Goal: Task Accomplishment & Management: Manage account settings

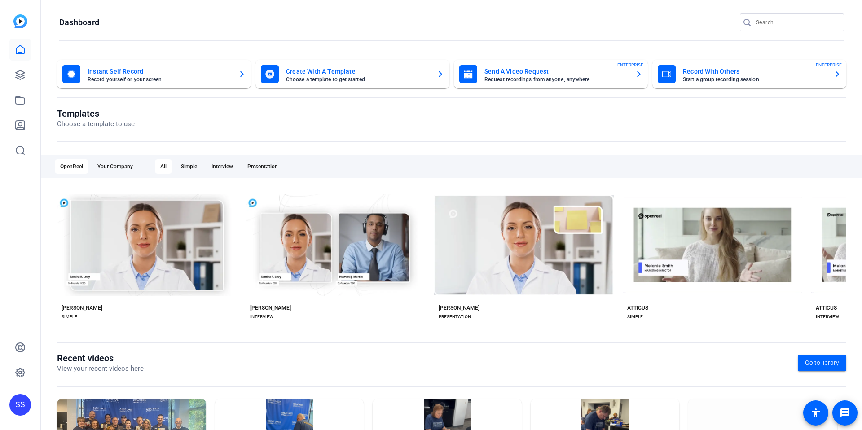
click at [27, 195] on div "SS" at bounding box center [20, 215] width 40 height 430
click at [24, 409] on div "SS" at bounding box center [20, 405] width 22 height 22
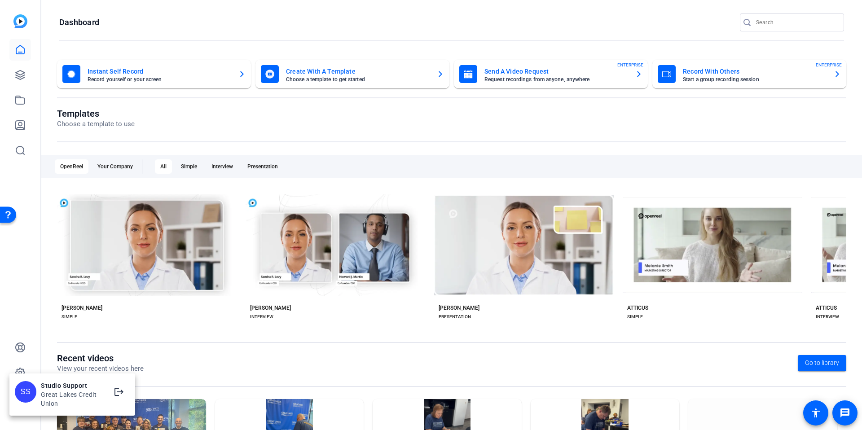
click at [25, 291] on div at bounding box center [431, 215] width 862 height 430
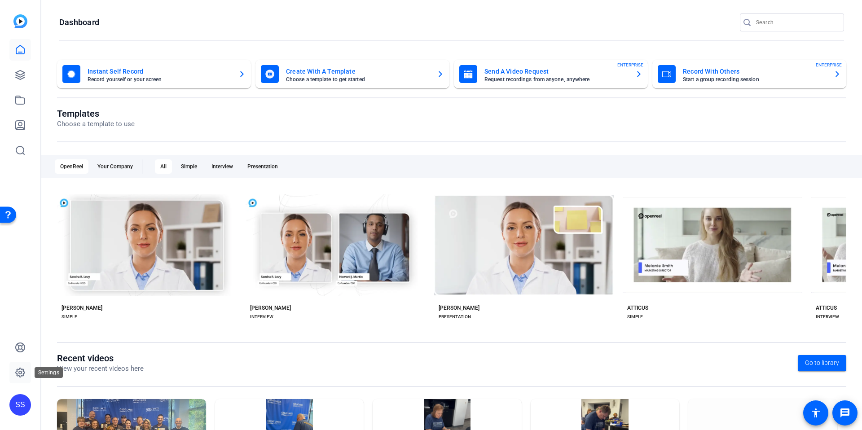
click at [18, 375] on icon at bounding box center [20, 372] width 9 height 9
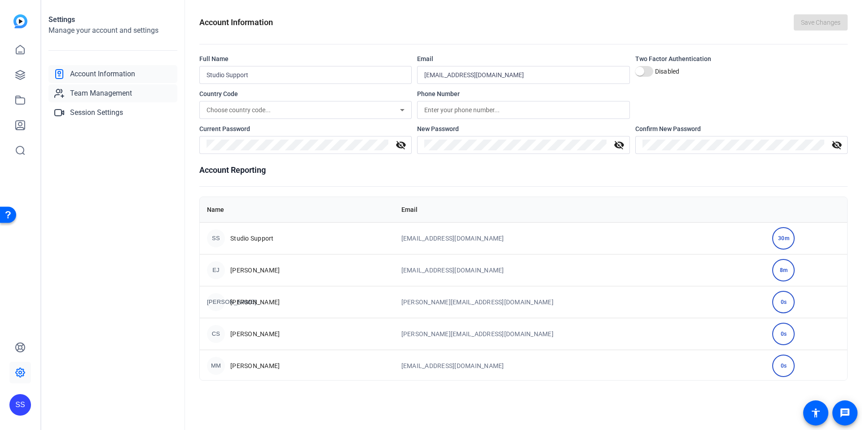
click at [113, 92] on span "Team Management" at bounding box center [101, 93] width 62 height 11
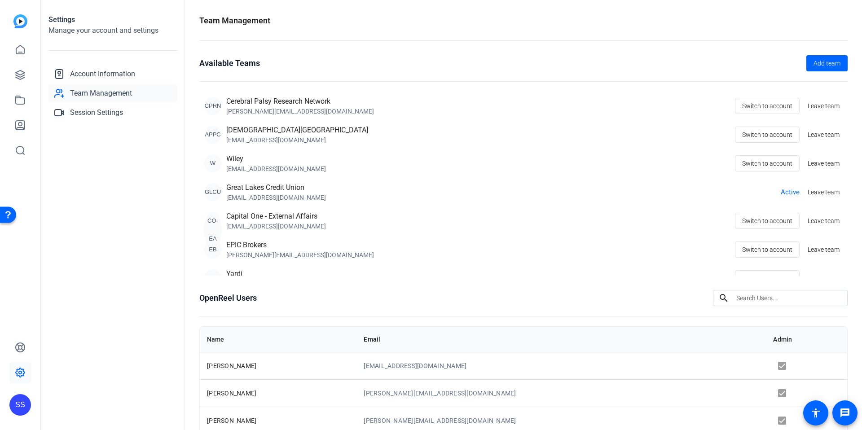
click at [155, 230] on div "Settings Manage your account and settings Account Information Team Management S…" at bounding box center [113, 215] width 144 height 430
click at [21, 399] on div "SS" at bounding box center [20, 405] width 22 height 22
click at [122, 389] on mat-icon "logout" at bounding box center [119, 391] width 11 height 11
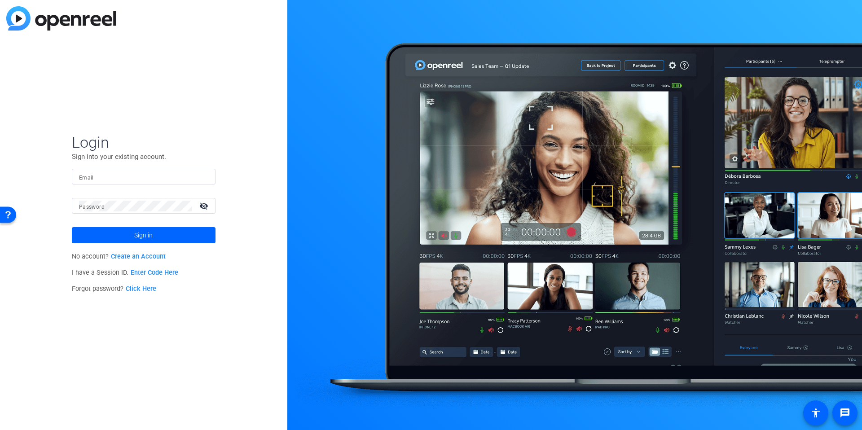
type input "[EMAIL_ADDRESS][DOMAIN_NAME]"
click at [141, 179] on input "[EMAIL_ADDRESS][DOMAIN_NAME]" at bounding box center [143, 176] width 129 height 11
type input "studio"
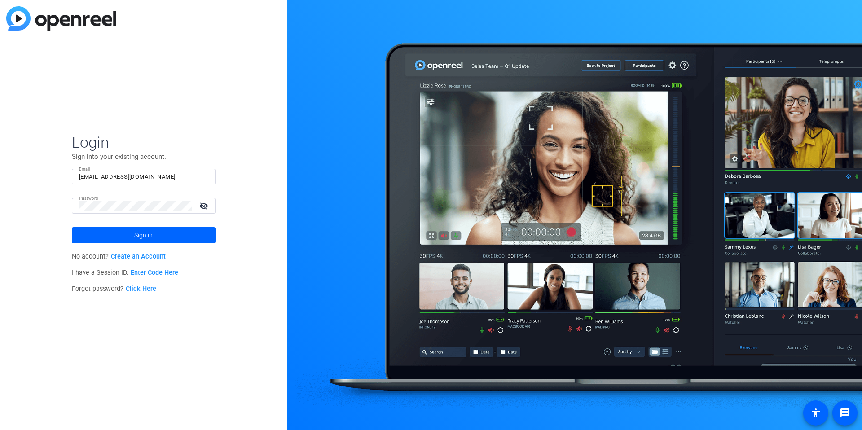
click at [138, 175] on input "[EMAIL_ADDRESS][DOMAIN_NAME]" at bounding box center [143, 176] width 129 height 11
click at [200, 173] on img at bounding box center [200, 176] width 6 height 11
click at [264, 178] on div "Login Sign into your existing account. Email studiosupport Password visibility_…" at bounding box center [143, 215] width 287 height 430
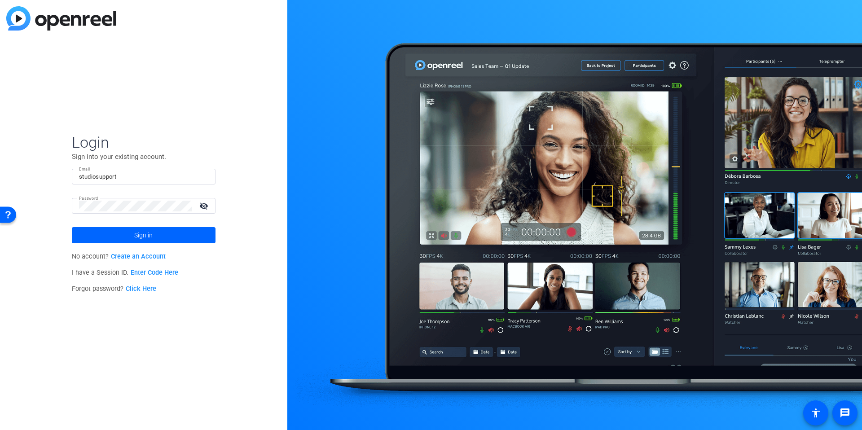
click at [264, 178] on div "Login Sign into your existing account. Email studiosupport Password visibility_…" at bounding box center [143, 215] width 287 height 430
click at [177, 177] on input "studiosupport" at bounding box center [143, 176] width 129 height 11
click at [204, 173] on div at bounding box center [202, 176] width 11 height 11
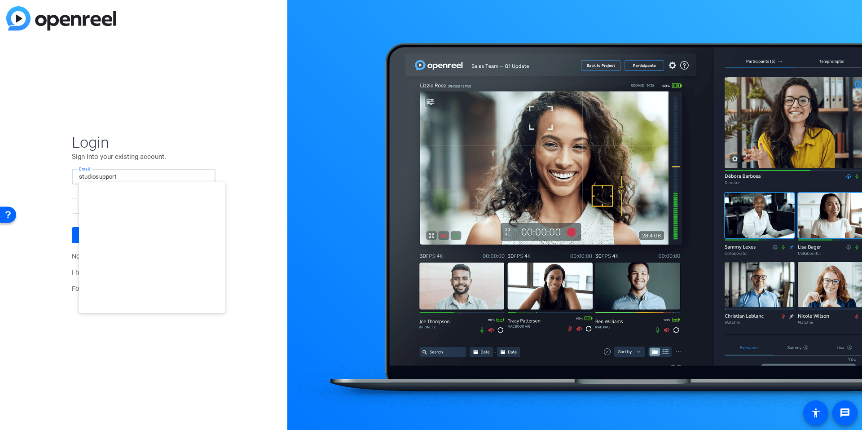
type input "[EMAIL_ADDRESS][DOMAIN_NAME]"
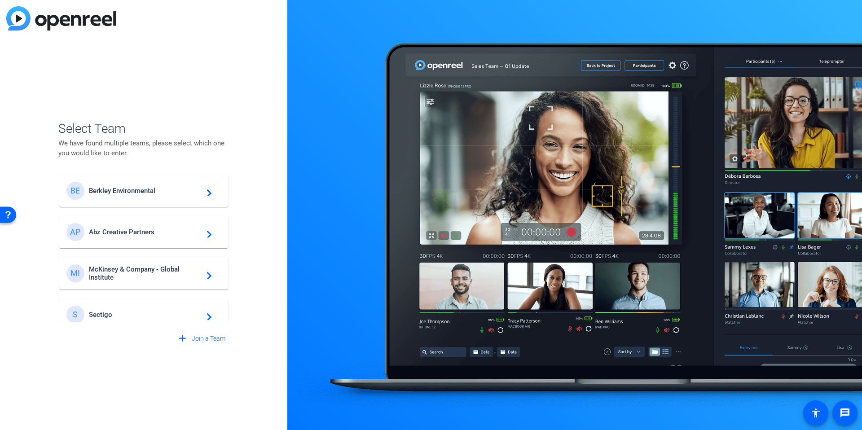
click at [249, 246] on div "Select Team We have found multiple teams, please select which one you would lik…" at bounding box center [143, 215] width 287 height 430
click at [123, 189] on span "Berkley Environmental" at bounding box center [145, 191] width 112 height 8
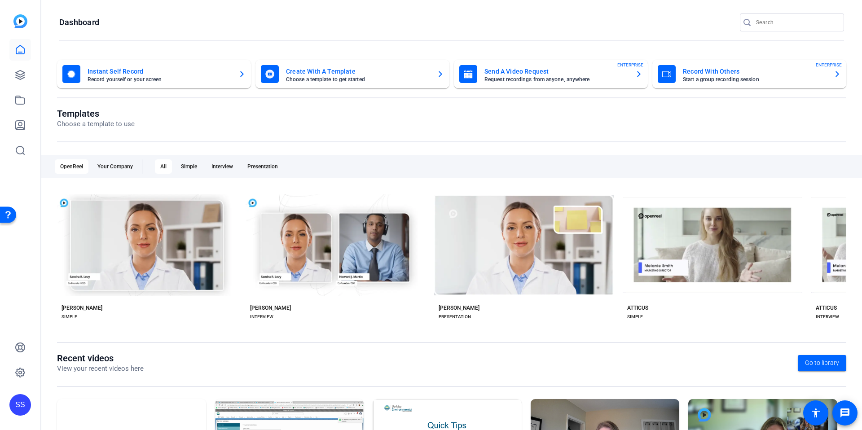
click at [236, 38] on openreel-divider-bar at bounding box center [451, 40] width 785 height 19
drag, startPoint x: 17, startPoint y: 184, endPoint x: 13, endPoint y: 98, distance: 85.8
click at [17, 181] on div "SS" at bounding box center [20, 215] width 40 height 430
click at [15, 77] on icon at bounding box center [20, 75] width 11 height 11
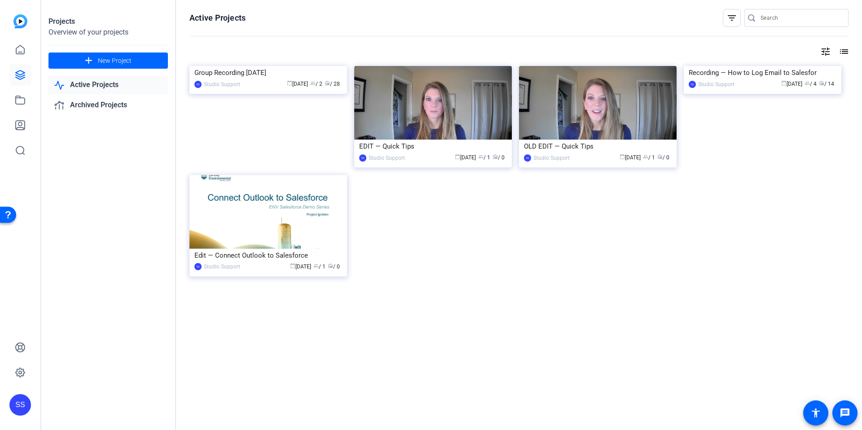
click at [448, 254] on div "Group Recording [DATE] SS Studio Support calendar_today [DATE] group / 2 radio …" at bounding box center [518, 181] width 659 height 230
click at [111, 261] on div "Projects Overview of your projects add New Project Active Projects Archived Pro…" at bounding box center [108, 215] width 135 height 430
click at [136, 184] on div "Projects Overview of your projects add New Project Active Projects Archived Pro…" at bounding box center [108, 215] width 135 height 430
click at [241, 79] on div "Group Recording [DATE]" at bounding box center [268, 72] width 148 height 13
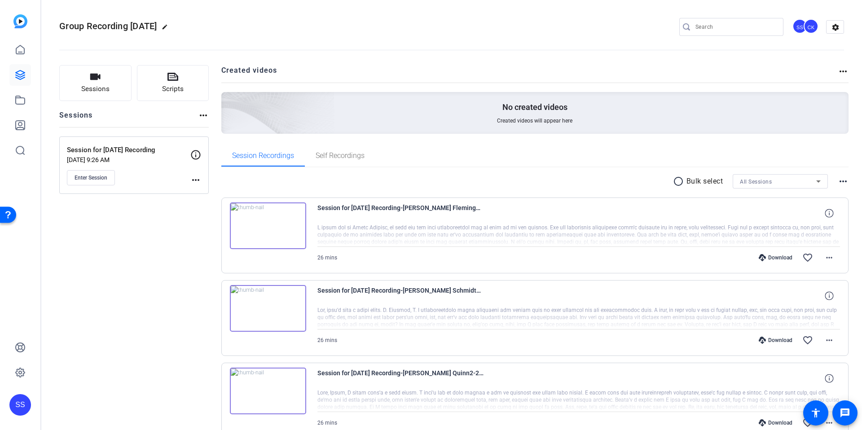
click at [150, 30] on span "Group Recording [DATE]" at bounding box center [108, 26] width 98 height 11
click at [172, 24] on mat-icon "edit" at bounding box center [167, 29] width 11 height 11
click at [115, 26] on input "Group Recording [DATE]" at bounding box center [95, 27] width 59 height 11
type input "Group Tech Checks"
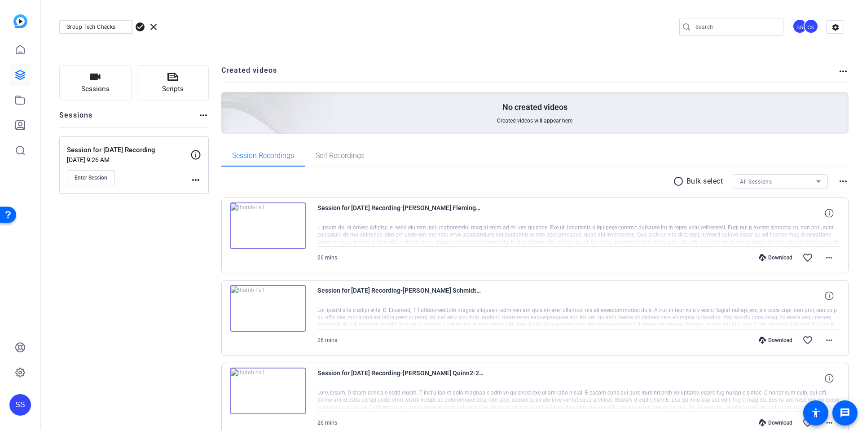
click at [141, 26] on span "check_circle" at bounding box center [140, 27] width 11 height 11
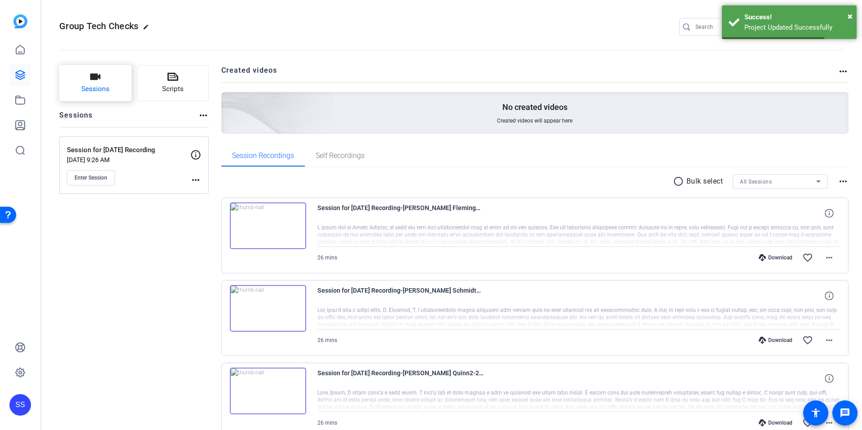
click at [93, 93] on span "Sessions" at bounding box center [95, 89] width 28 height 10
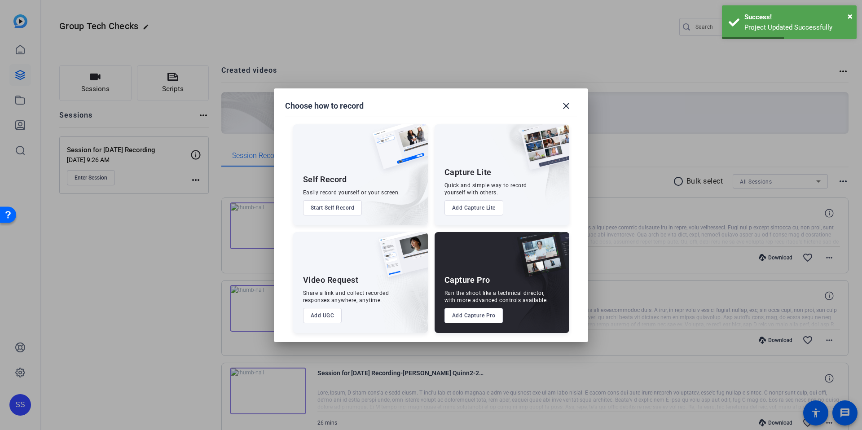
click at [468, 317] on button "Add Capture Pro" at bounding box center [473, 315] width 59 height 15
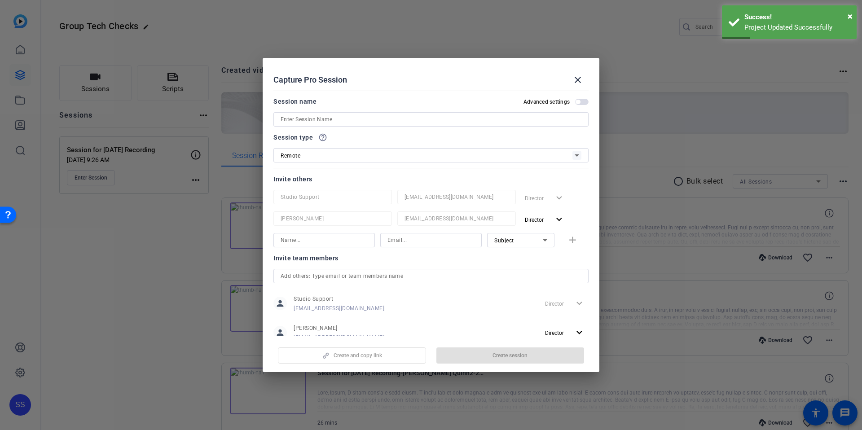
click at [314, 119] on input at bounding box center [431, 119] width 301 height 11
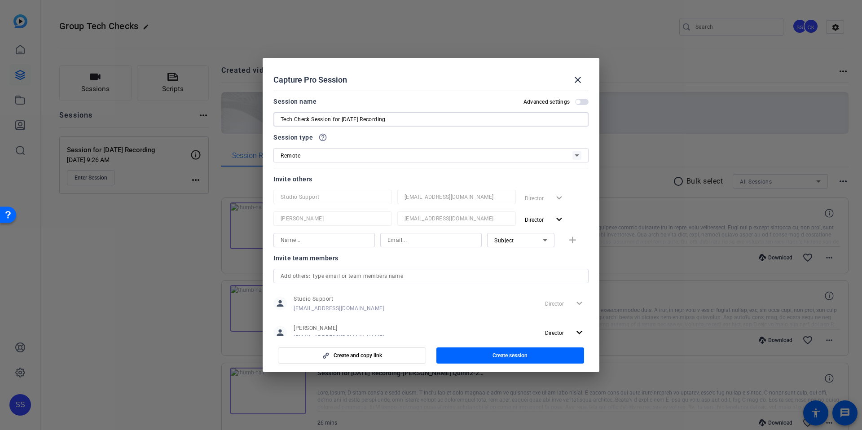
type input "Tech Check Session for [DATE] Recording"
click at [400, 139] on div "Session type help_outline" at bounding box center [430, 137] width 315 height 11
click at [512, 258] on div "Invite team members" at bounding box center [430, 258] width 315 height 11
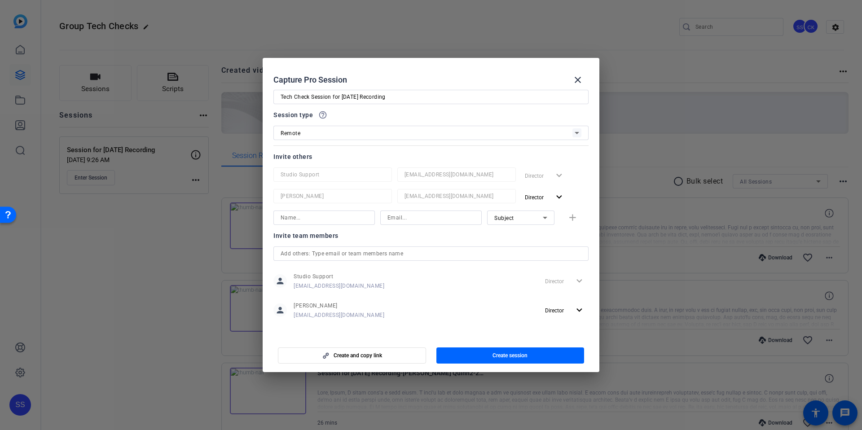
scroll to position [26, 0]
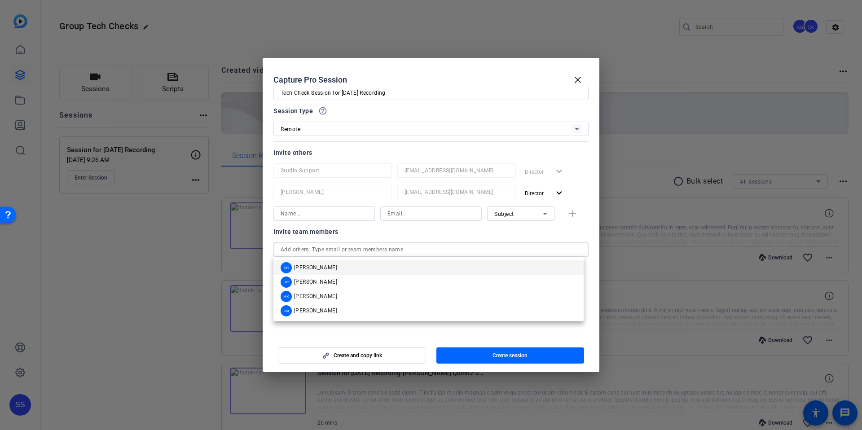
click at [517, 250] on input "text" at bounding box center [431, 249] width 301 height 11
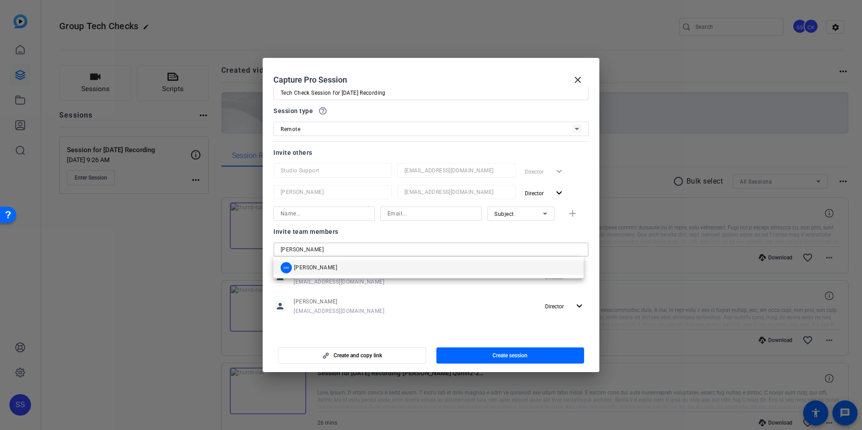
type input "[PERSON_NAME]"
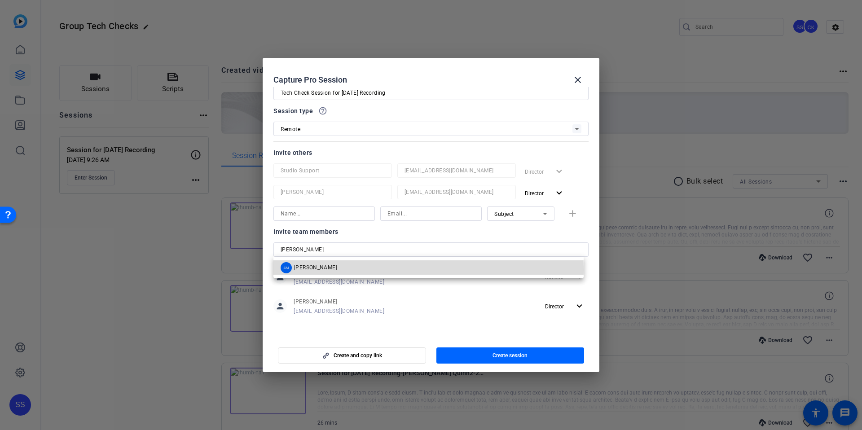
click at [321, 270] on span "[PERSON_NAME]" at bounding box center [315, 267] width 43 height 7
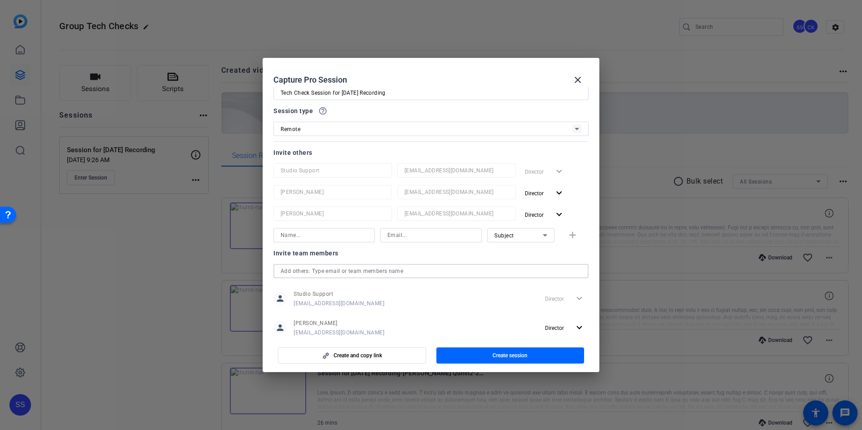
click at [447, 256] on div "Invite team members" at bounding box center [430, 253] width 315 height 11
click at [540, 233] on icon at bounding box center [544, 235] width 11 height 11
click at [519, 255] on span "Collaborator" at bounding box center [505, 253] width 33 height 11
click at [428, 250] on div at bounding box center [430, 247] width 101 height 10
click at [428, 237] on input at bounding box center [430, 235] width 87 height 11
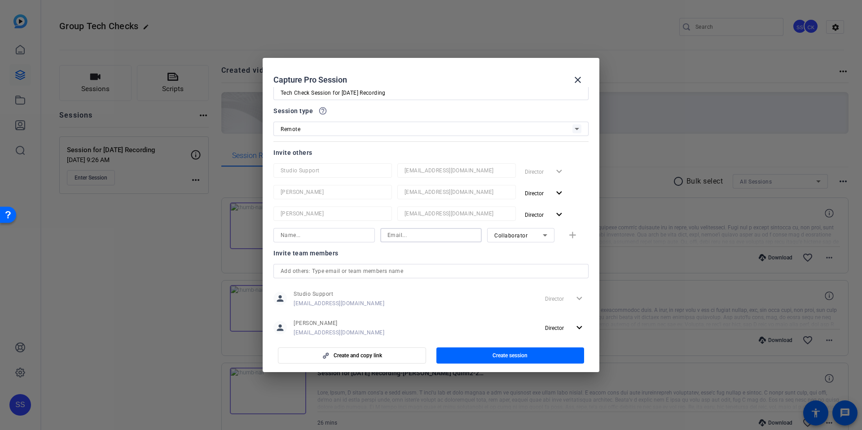
paste input "[EMAIL_ADDRESS][DOMAIN_NAME]"
type input "[EMAIL_ADDRESS][DOMAIN_NAME]"
click at [331, 232] on input at bounding box center [324, 235] width 87 height 11
type input "[PERSON_NAME]"
click at [408, 65] on h2 "Capture Pro Session close" at bounding box center [431, 72] width 337 height 29
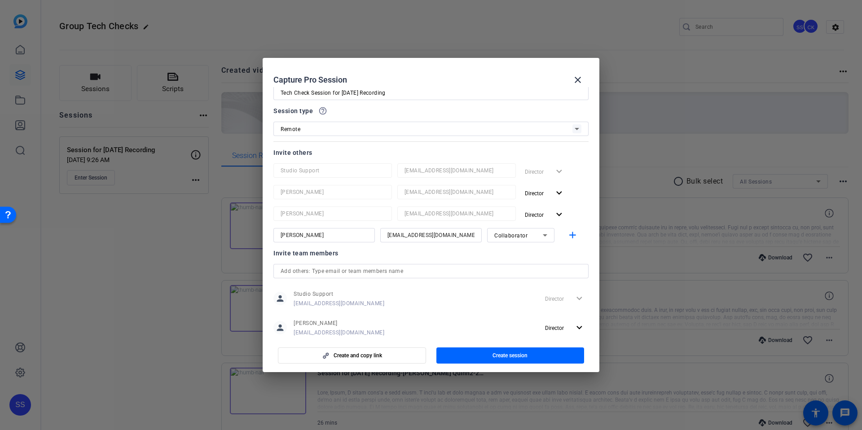
click at [424, 257] on div "Invite team members" at bounding box center [430, 253] width 315 height 11
click at [407, 68] on h2 "Capture Pro Session close" at bounding box center [431, 72] width 337 height 29
click at [395, 254] on div "Invite team members" at bounding box center [430, 253] width 315 height 11
click at [352, 250] on div at bounding box center [323, 247] width 101 height 10
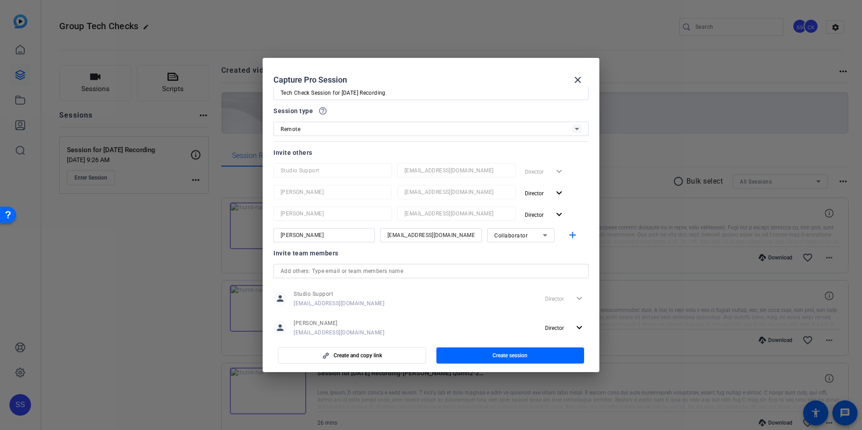
click at [399, 74] on div "Capture Pro Session close" at bounding box center [430, 80] width 315 height 22
